Goal: Information Seeking & Learning: Learn about a topic

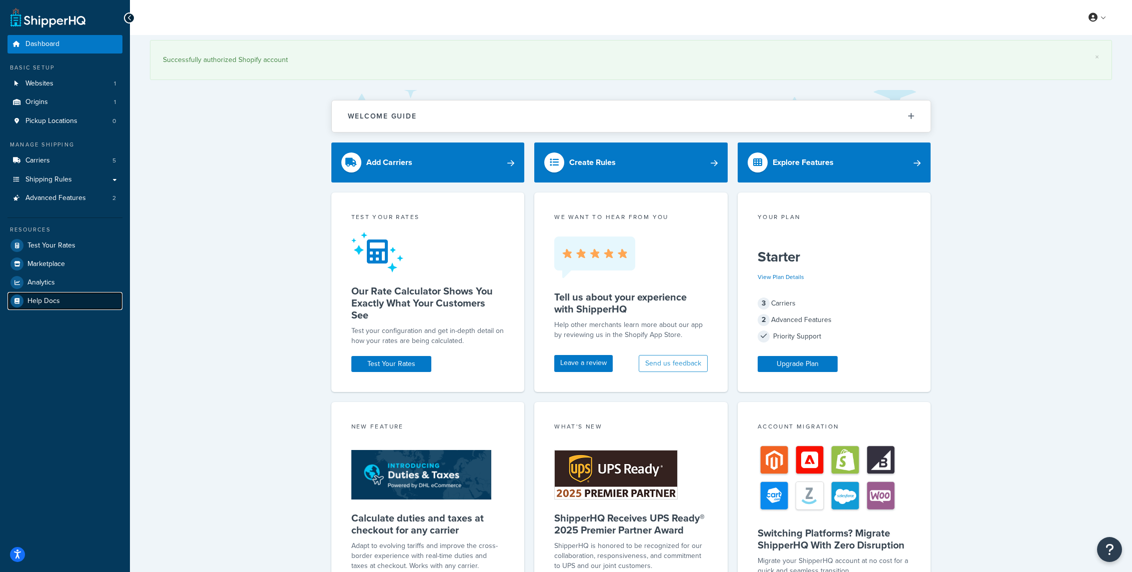
click at [51, 306] on link "Help Docs" at bounding box center [64, 301] width 115 height 18
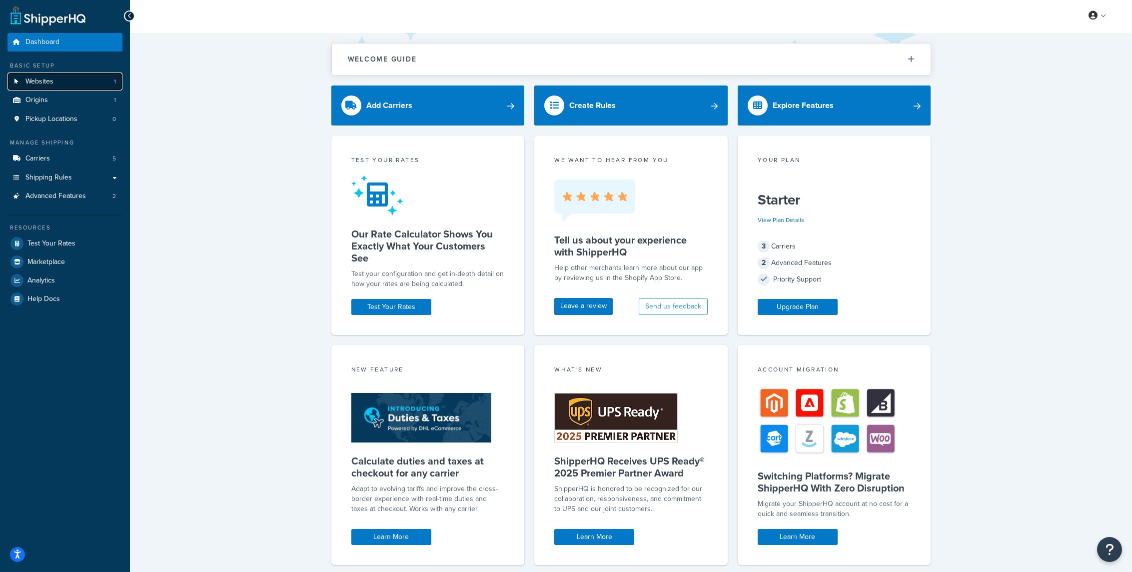
scroll to position [2, 0]
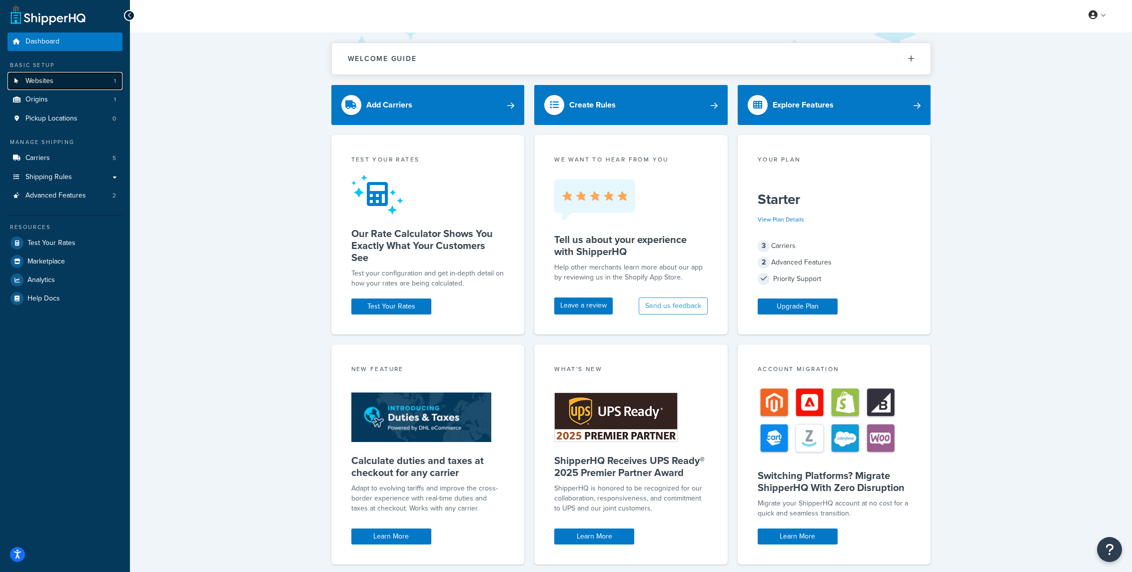
click at [65, 84] on link "Websites 1" at bounding box center [64, 81] width 115 height 18
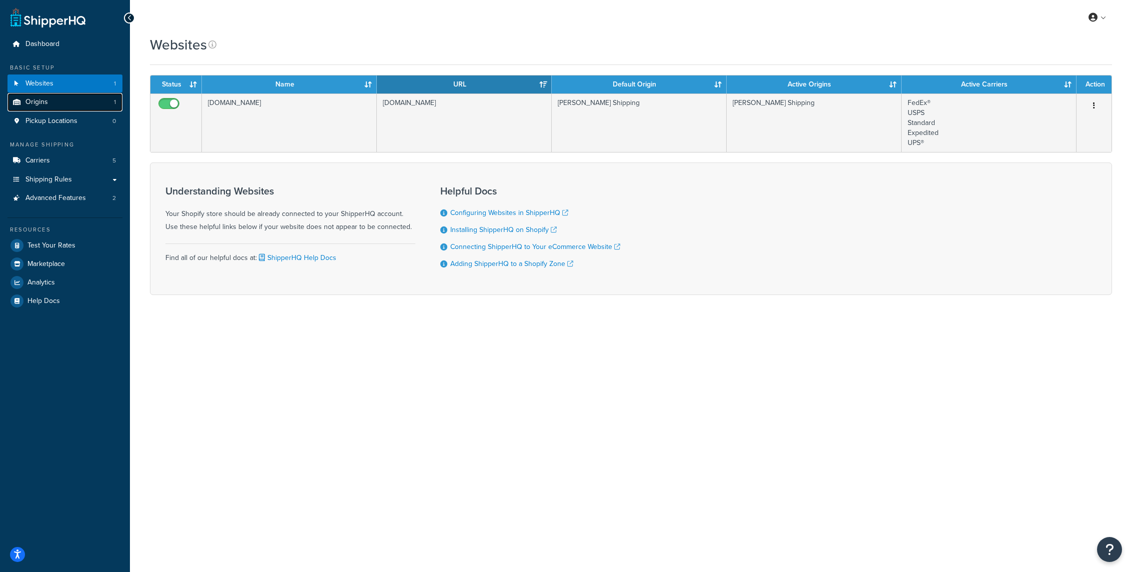
click at [93, 103] on link "Origins 1" at bounding box center [64, 102] width 115 height 18
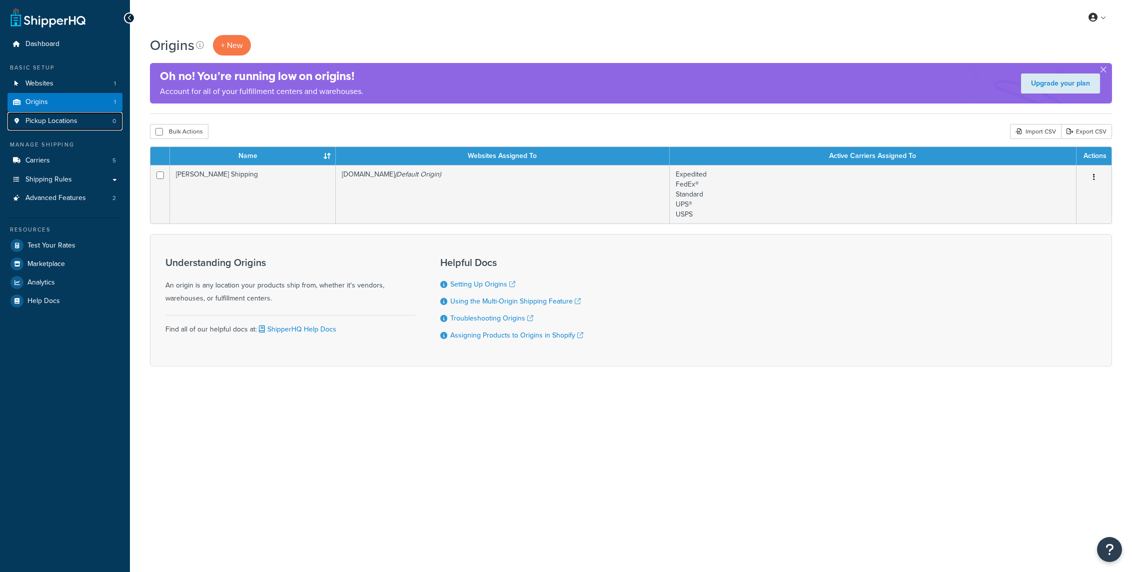
click at [105, 129] on link "Pickup Locations 0" at bounding box center [64, 121] width 115 height 18
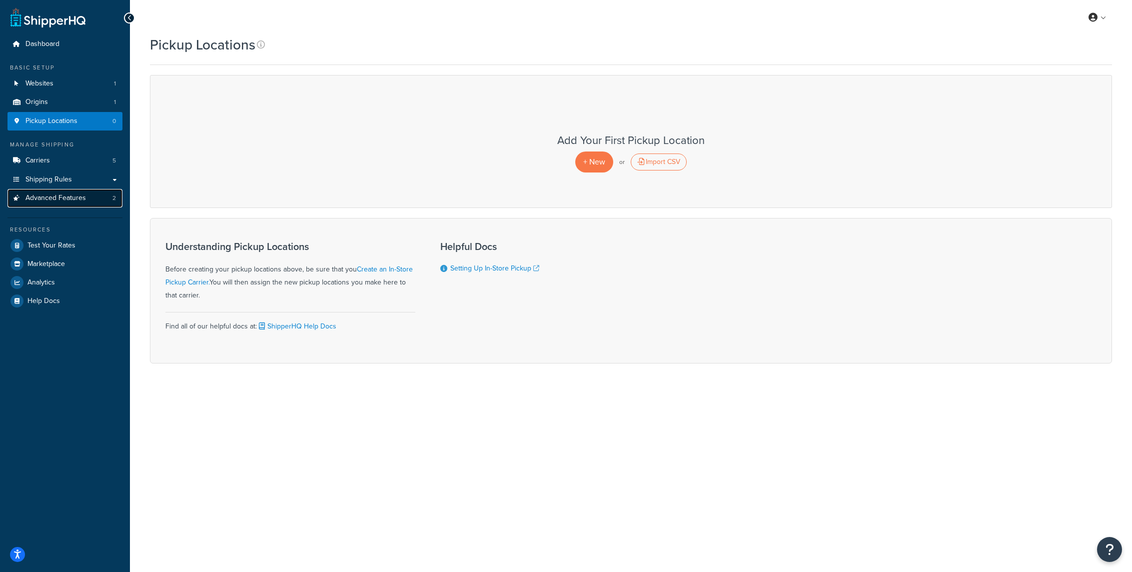
click at [86, 203] on link "Advanced Features 2" at bounding box center [64, 198] width 115 height 18
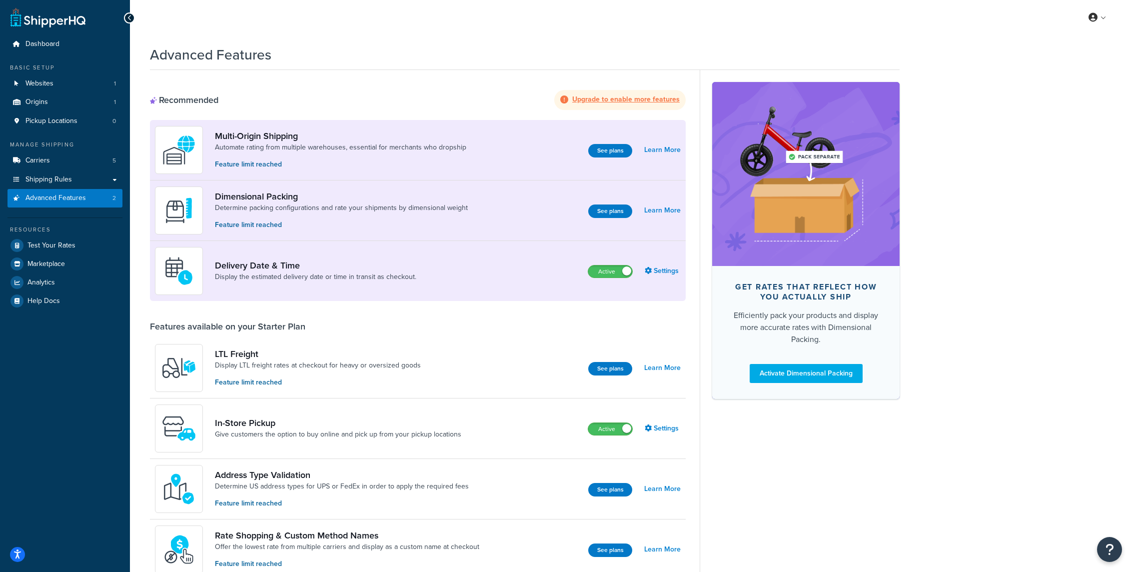
scroll to position [0, 0]
click at [359, 277] on link "Display the estimated delivery date or time in transit as checkout." at bounding box center [315, 276] width 201 height 10
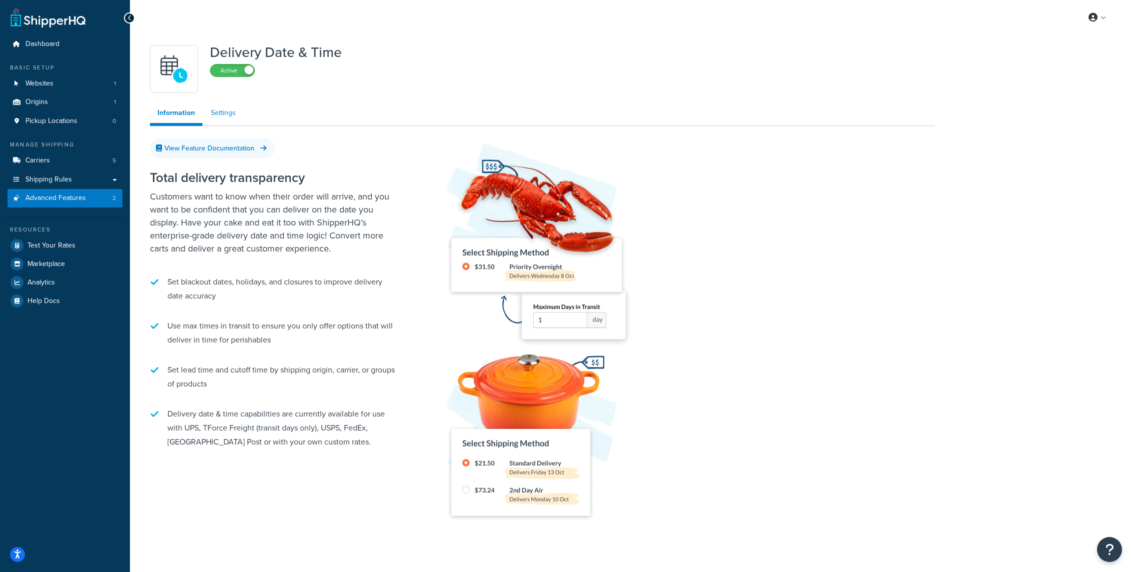
click at [230, 109] on link "Settings" at bounding box center [223, 113] width 40 height 20
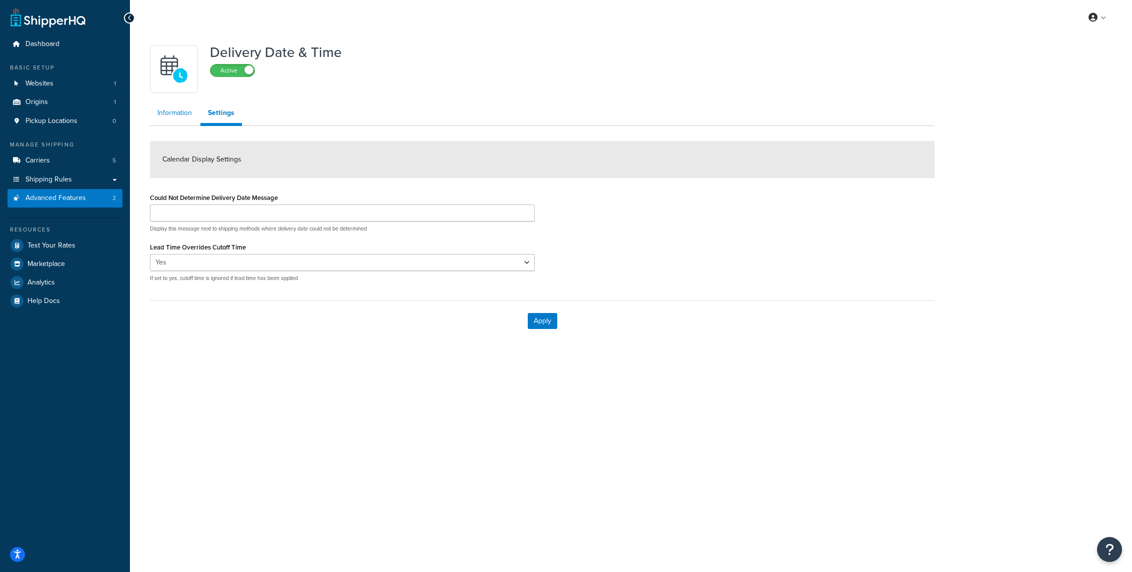
click at [176, 119] on link "Information" at bounding box center [174, 113] width 49 height 20
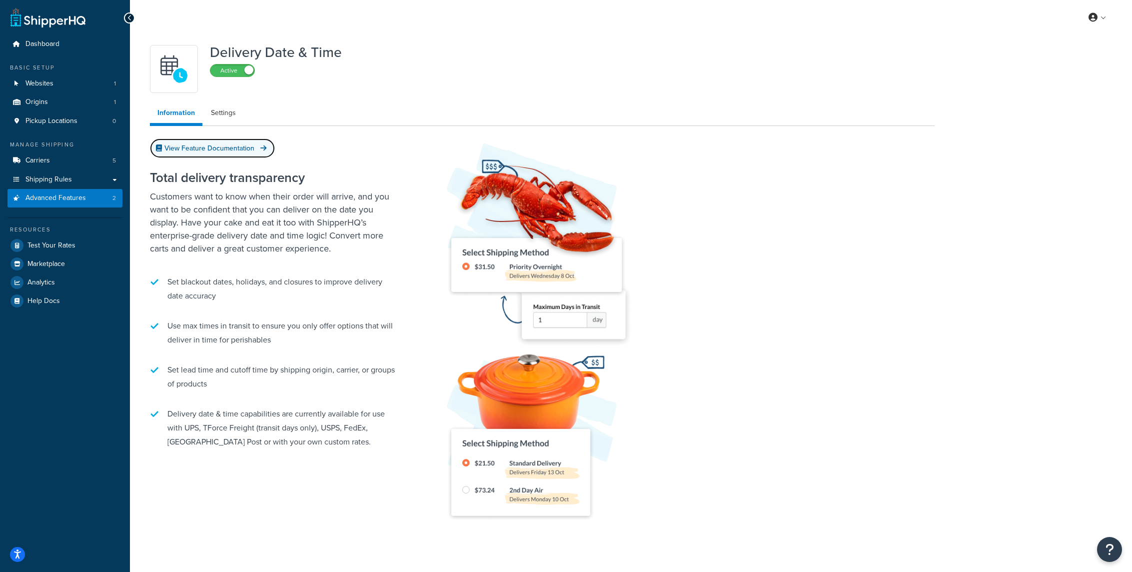
click at [184, 144] on link "View Feature Documentation" at bounding box center [212, 147] width 125 height 19
